Goal: Navigation & Orientation: Find specific page/section

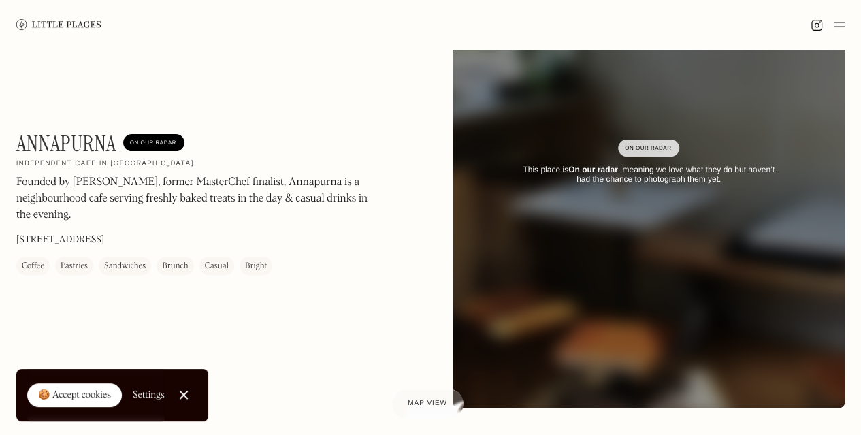
scroll to position [147, 0]
click at [174, 269] on div "Brunch" at bounding box center [175, 266] width 26 height 14
click at [173, 266] on div "Brunch" at bounding box center [175, 266] width 26 height 14
click at [34, 18] on link at bounding box center [58, 24] width 85 height 49
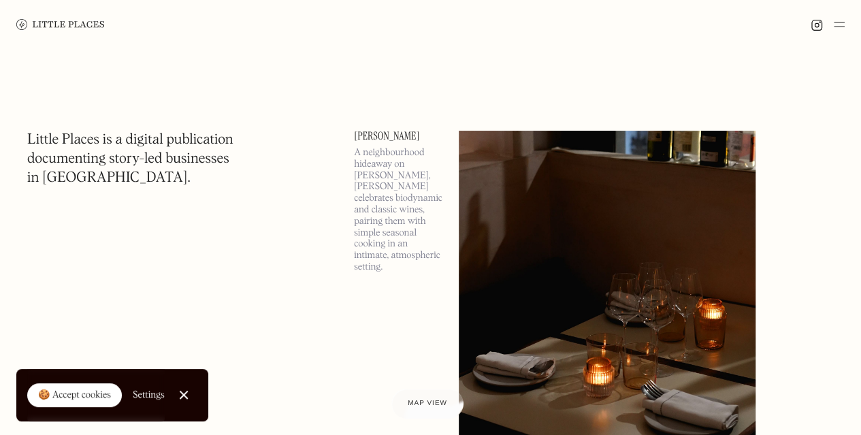
click at [840, 26] on img at bounding box center [839, 24] width 11 height 16
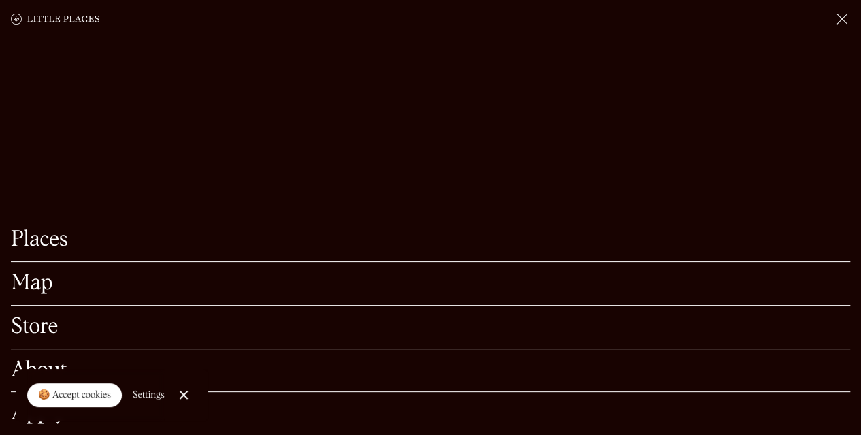
click at [44, 273] on link "Map" at bounding box center [431, 283] width 840 height 21
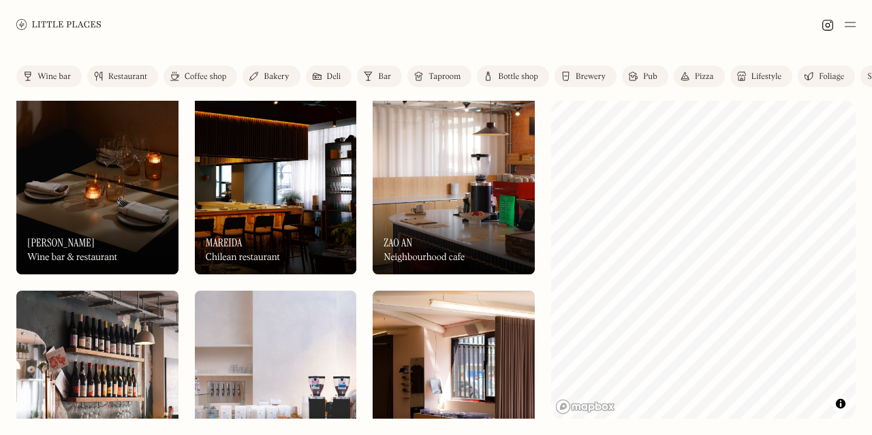
scroll to position [22, 0]
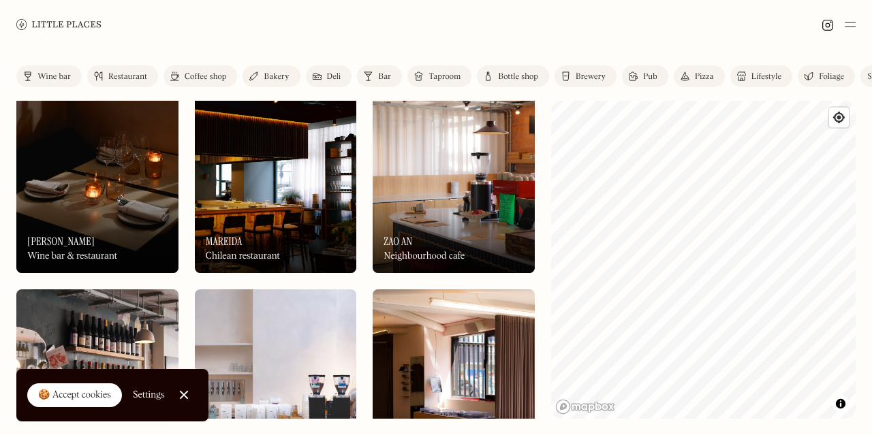
click at [871, 347] on div "Label Wine bar Restaurant Coffee shop Bakery Deli Bar Taproom Bottle shop Brewe…" at bounding box center [436, 242] width 872 height 386
